Goal: Find contact information

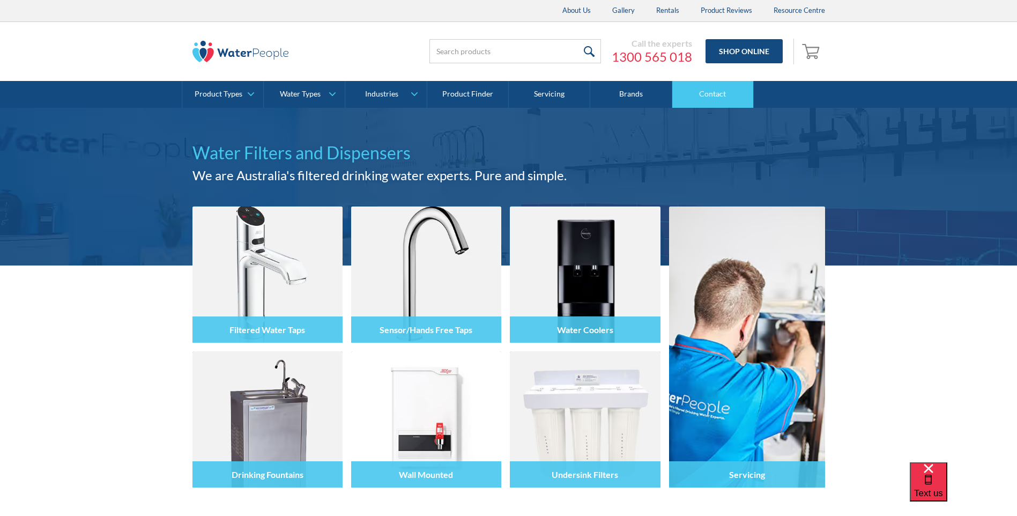
click at [695, 97] on link "Contact" at bounding box center [712, 94] width 81 height 27
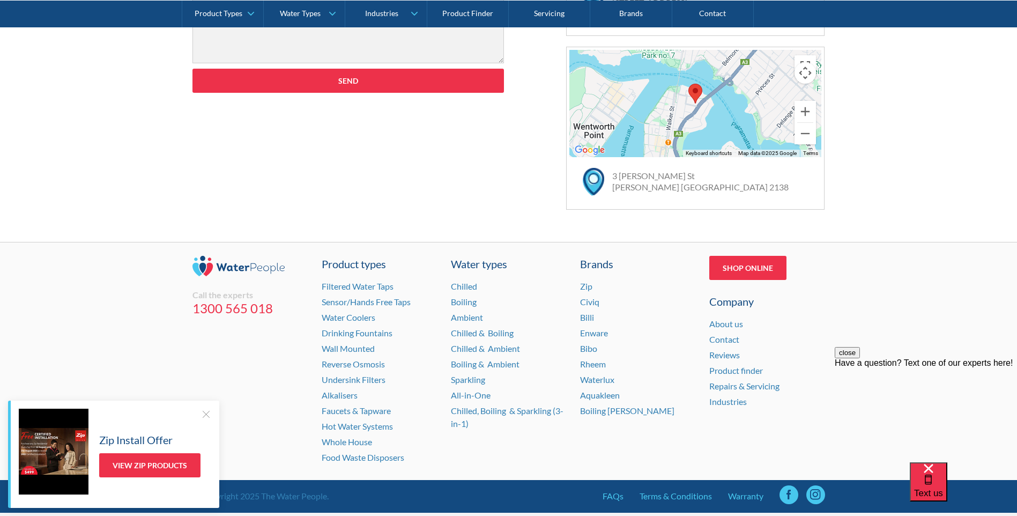
scroll to position [689, 0]
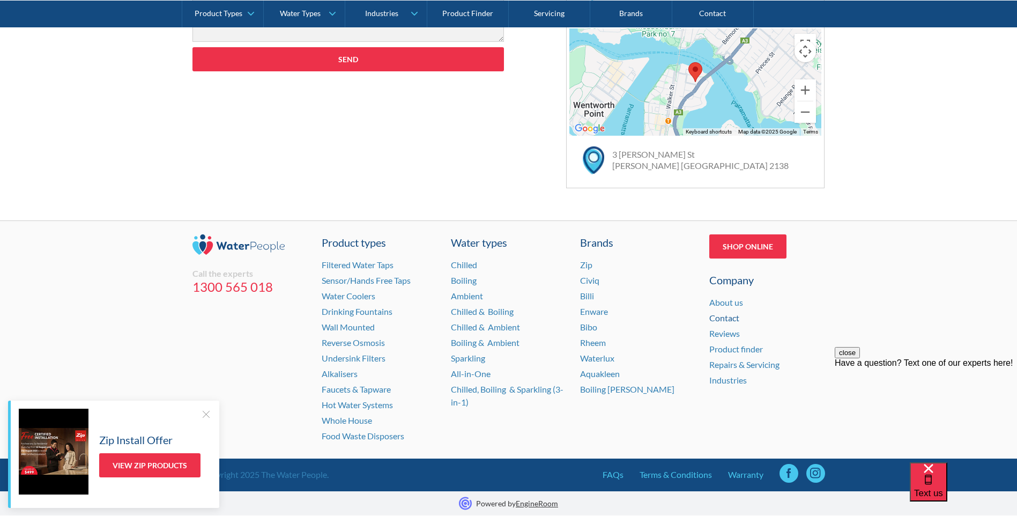
click at [734, 318] on link "Contact" at bounding box center [724, 317] width 30 height 10
